Goal: Browse casually: Explore the website without a specific task or goal

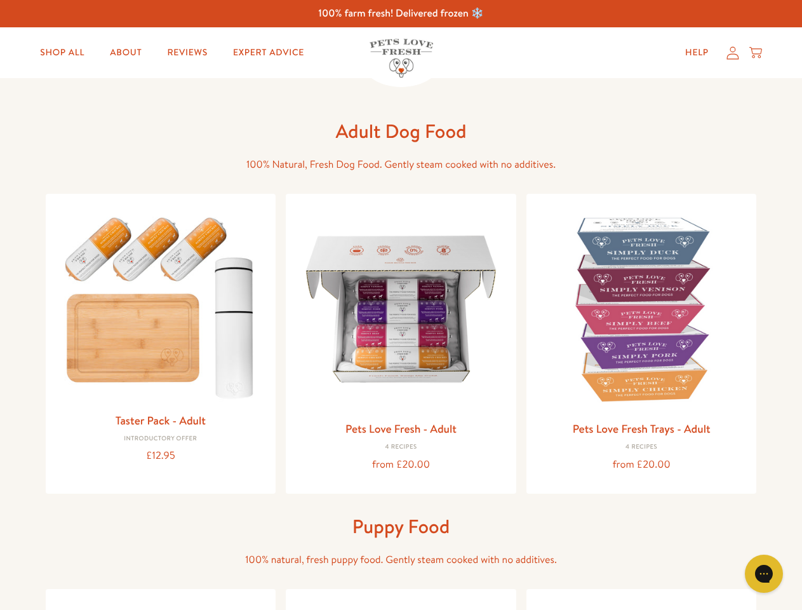
click at [764, 574] on icon "Gorgias live chat" at bounding box center [764, 573] width 12 height 12
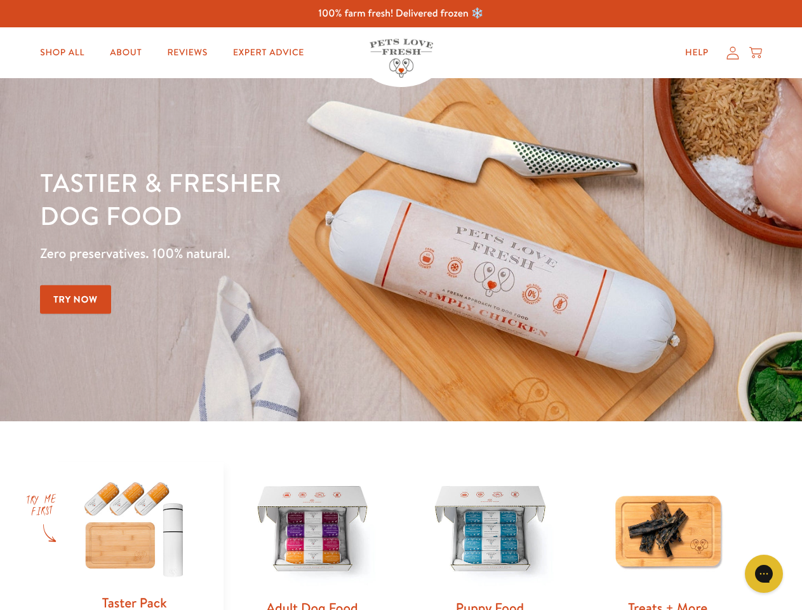
click at [401, 305] on div "Tastier & fresher dog food Zero preservatives. 100% natural. Try Now" at bounding box center [281, 250] width 482 height 168
click at [764, 574] on icon "Gorgias live chat" at bounding box center [764, 573] width 12 height 12
